Goal: Share content

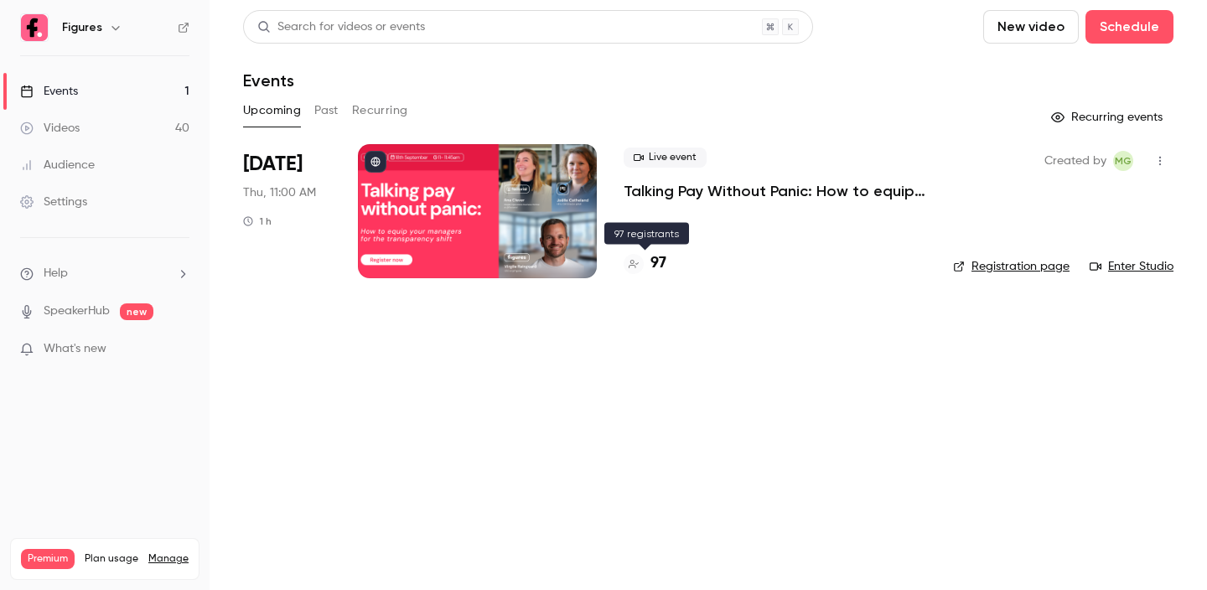
click at [661, 266] on h4 "97" at bounding box center [658, 263] width 16 height 23
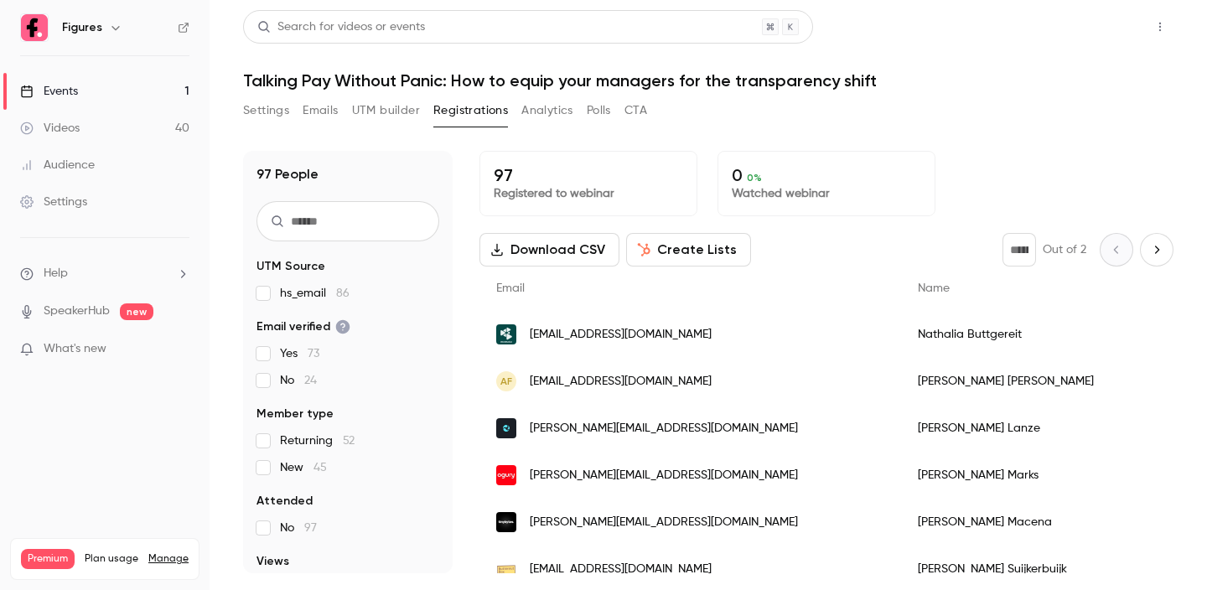
click at [1095, 22] on button "Share" at bounding box center [1100, 27] width 66 height 34
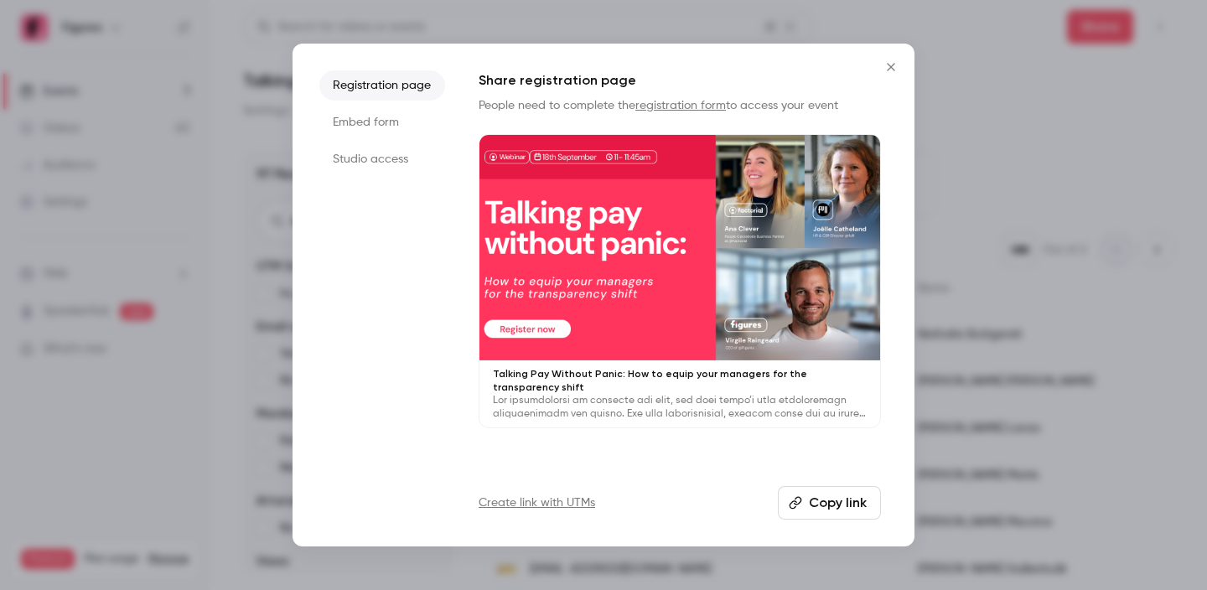
click at [386, 168] on li "Studio access" at bounding box center [382, 159] width 126 height 30
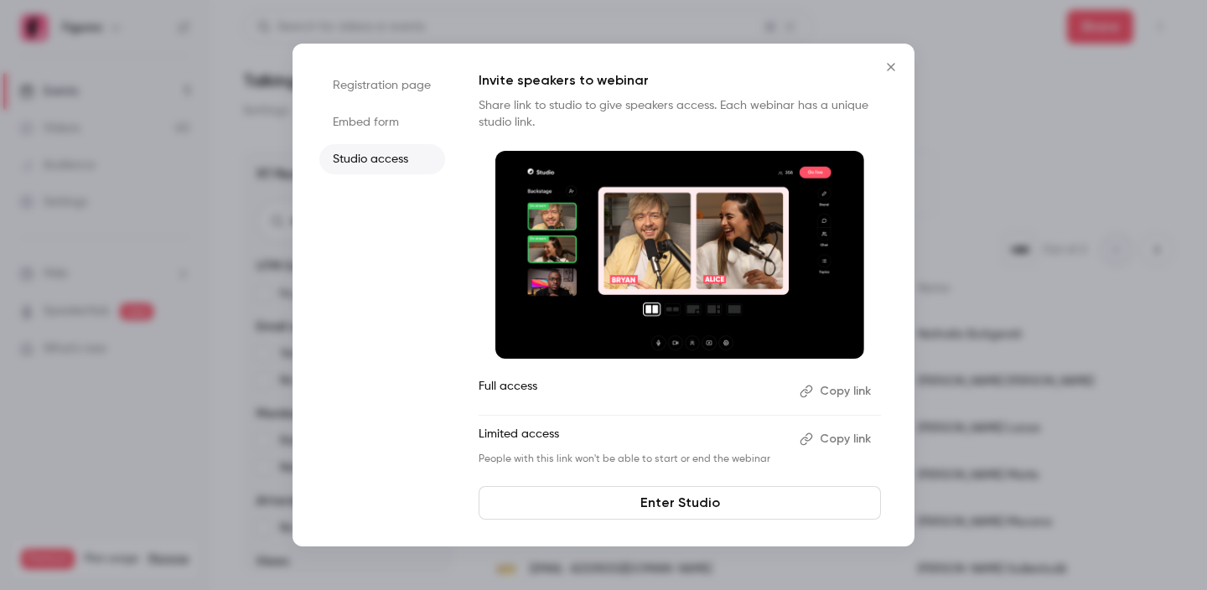
click at [822, 394] on button "Copy link" at bounding box center [837, 391] width 88 height 27
